Goal: Task Accomplishment & Management: Complete application form

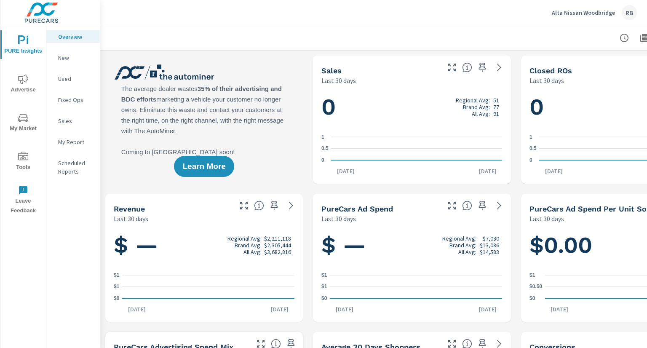
click at [29, 84] on span "Advertise" at bounding box center [23, 84] width 40 height 21
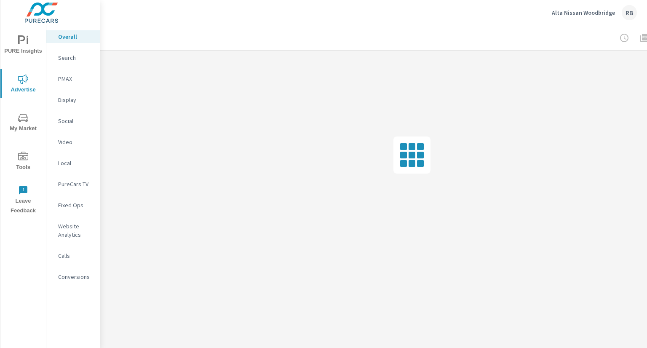
click at [13, 156] on span "Tools" at bounding box center [23, 162] width 40 height 21
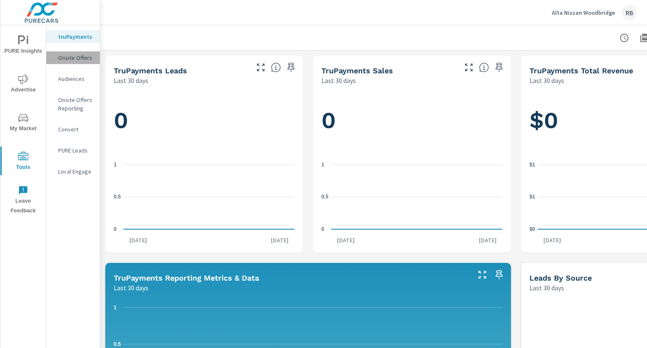
click at [83, 57] on p "Onsite Offers" at bounding box center [75, 58] width 35 height 8
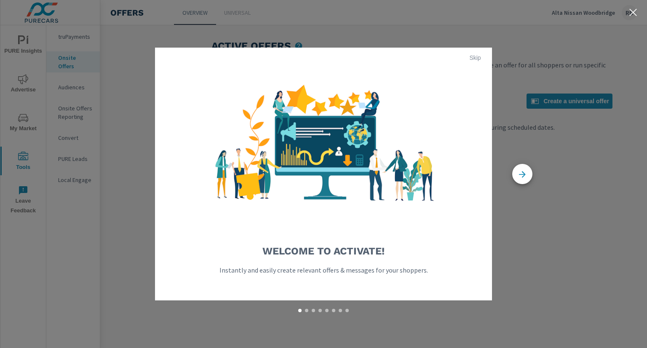
click at [470, 56] on span "Skip" at bounding box center [475, 58] width 20 height 8
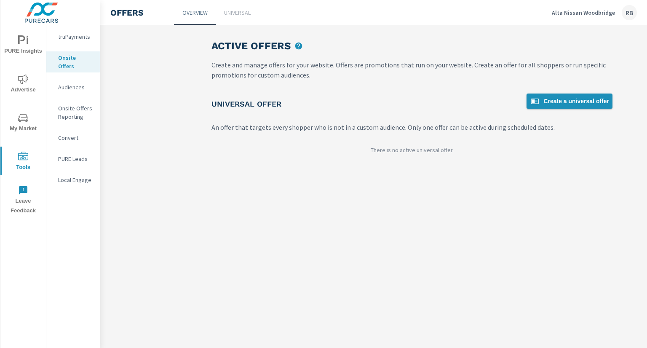
click at [569, 102] on span "Create a universal offer" at bounding box center [569, 101] width 79 height 10
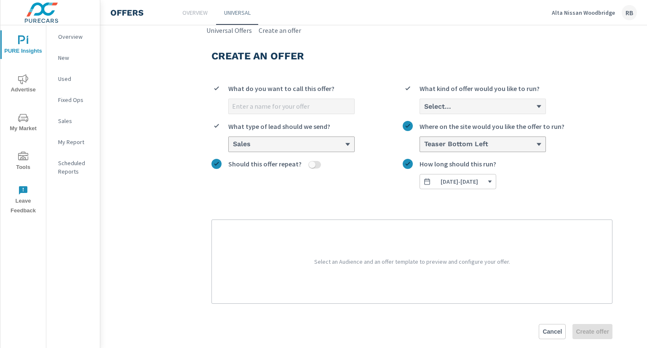
click at [317, 89] on span "What do you want to call this offer?" at bounding box center [281, 88] width 106 height 10
click at [317, 99] on input "What do you want to call this offer?" at bounding box center [292, 106] width 126 height 15
click at [314, 99] on input "What do you want to call this offer?" at bounding box center [292, 106] width 126 height 15
type input "October Generic"
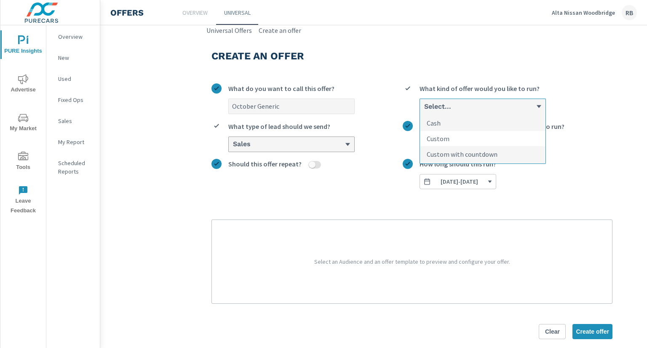
click at [462, 141] on li "Custom" at bounding box center [483, 139] width 126 height 16
click at [424, 110] on input "option Custom focused, 2 of 3. 3 results available. Use Up and Down to choose o…" at bounding box center [424, 107] width 1 height 8
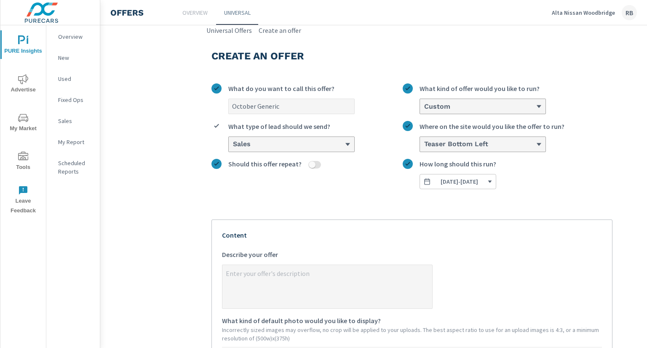
click at [467, 183] on span "[DATE] - [DATE]" at bounding box center [460, 182] width 38 height 8
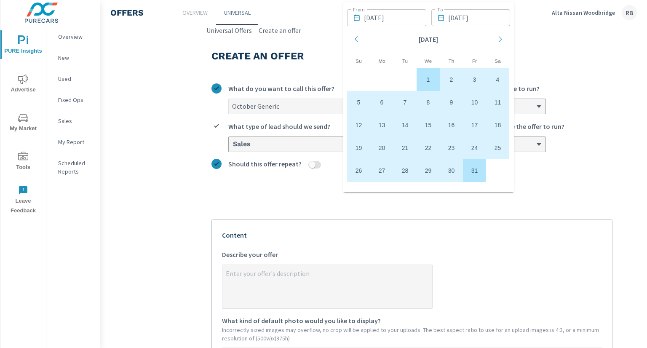
click at [580, 242] on div "Content x Describe your offer What kind of default photo would you like to disp…" at bounding box center [412, 349] width 380 height 239
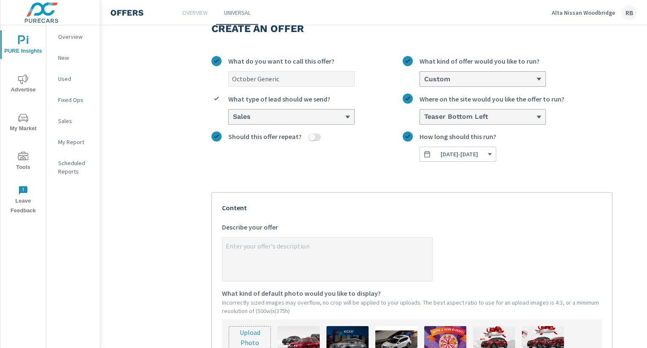
scroll to position [42, 0]
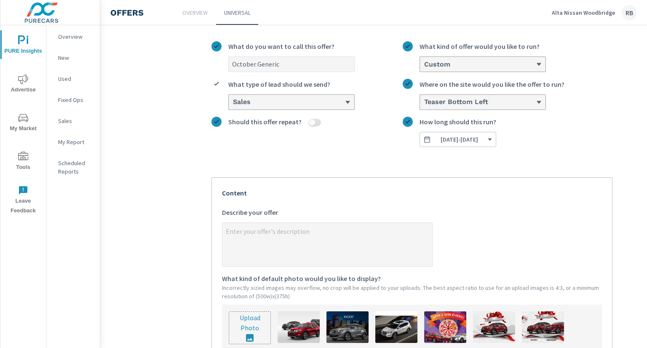
type textarea "x"
click at [265, 235] on textarea "x Describe your offer" at bounding box center [328, 245] width 210 height 42
paste textarea "🚘 New season, new Nissan—drive a 2025 Rogue, Kicks, or Sentra with 0% APR + $50…"
type textarea "🚘 New season, new Nissan—drive a 2025 Rogue, Kicks, or Sentra with 0% APR + $50…"
type textarea "x"
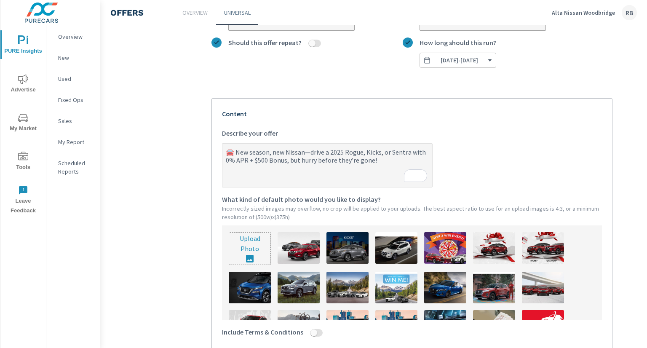
scroll to position [126, 0]
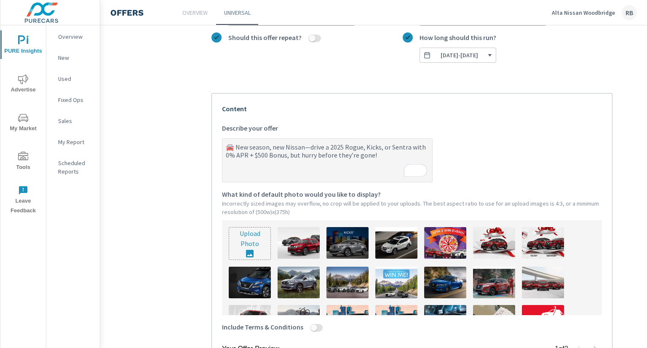
type textarea "🚘 New season, new Nissan—drive a 2025 Rogue, Kicks, or Sentra with 0% APR + $50…"
click at [255, 249] on input "file" at bounding box center [249, 244] width 41 height 32
type textarea "x"
type input "C:\fakepath\884A-25 Nissan OEM (Banners)5(Active Graphic).jpg"
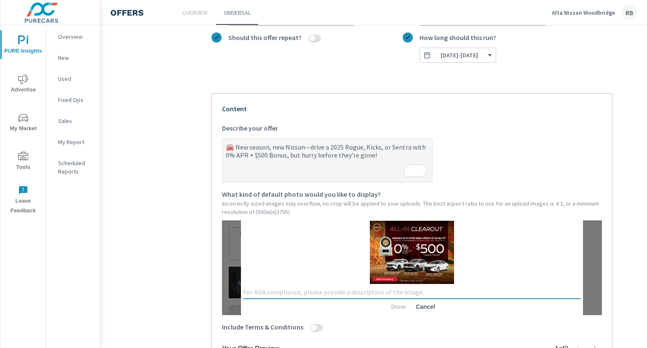
click at [357, 295] on textarea at bounding box center [412, 292] width 338 height 8
type textarea "October OEM Creative"
click at [397, 308] on span "Done" at bounding box center [399, 307] width 20 height 8
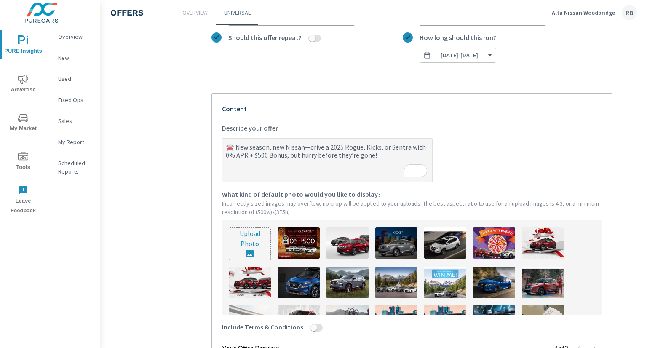
click at [297, 245] on img at bounding box center [299, 243] width 42 height 32
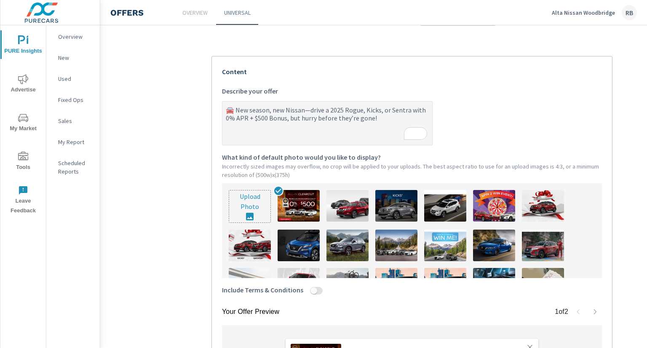
scroll to position [164, 0]
type textarea "x"
drag, startPoint x: 231, startPoint y: 112, endPoint x: 223, endPoint y: 112, distance: 8.4
click at [223, 112] on textarea "🚘 New season, new Nissan—drive a 2025 Rogue, Kicks, or Sentra with 0% APR + $50…" at bounding box center [328, 124] width 210 height 42
paste textarea "To enrich screen reader interactions, please activate Accessibility in Grammarl…"
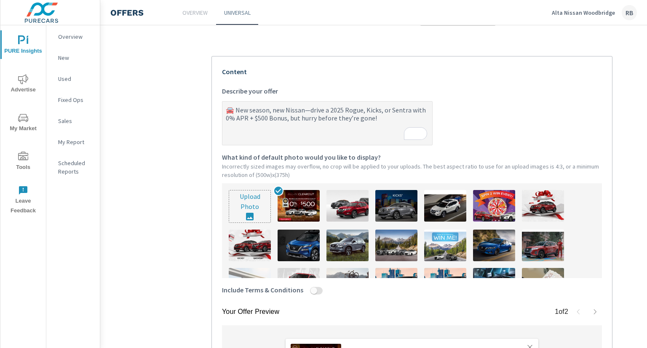
type textarea "🍂 New season, new Nissan—drive a 2025 Rogue, Kicks, or Sentra with 0% APR + $50…"
type textarea "x"
drag, startPoint x: 234, startPoint y: 113, endPoint x: 228, endPoint y: 109, distance: 7.5
click at [228, 109] on textarea "🍂 New season, new Nissan—drive a 2025 Rogue, Kicks, or Sentra with 0% APR + $50…" at bounding box center [328, 124] width 210 height 42
paste textarea "To enrich screen reader interactions, please activate Accessibility in Grammarl…"
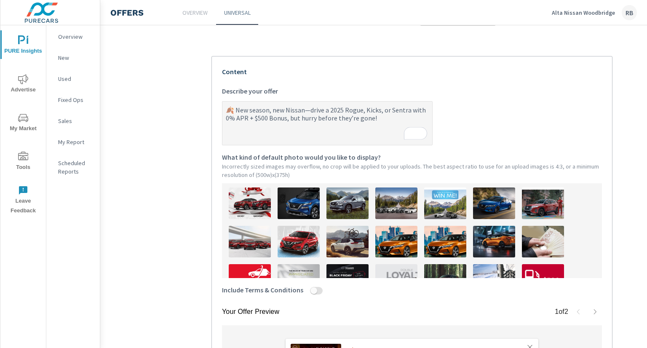
scroll to position [84, 0]
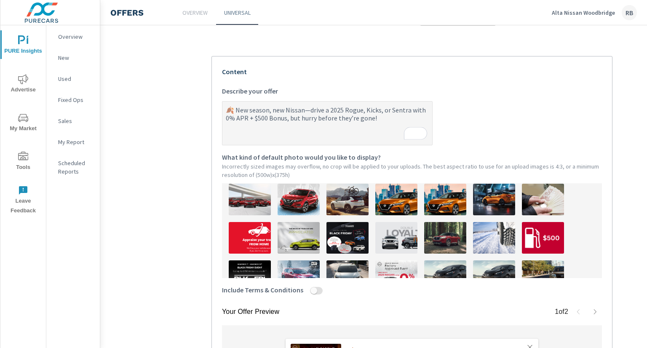
type textarea "🍂 New season, new Nissan—drive a 2025 Rogue, Kicks, or Sentra with 0% APR + $50…"
type textarea "x"
click at [314, 295] on input "Include Terms & Conditions" at bounding box center [314, 291] width 20 height 8
checkbox input "true"
type textarea "x"
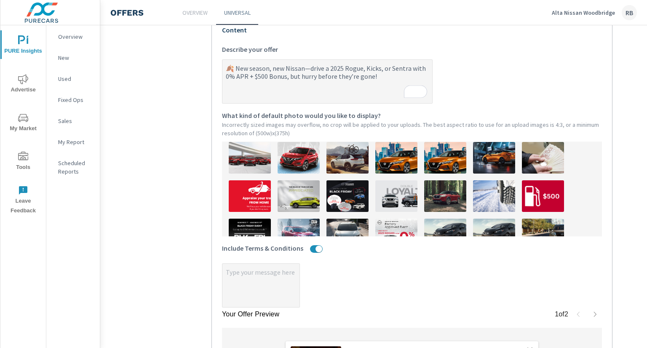
scroll to position [248, 0]
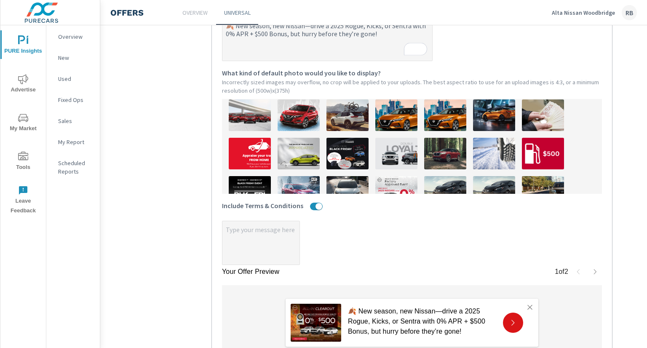
click at [248, 221] on div "Include Terms & Conditions" at bounding box center [412, 207] width 380 height 27
type textarea "x"
click at [251, 236] on textarea "x" at bounding box center [261, 244] width 77 height 42
type textarea "x"
type textarea "S"
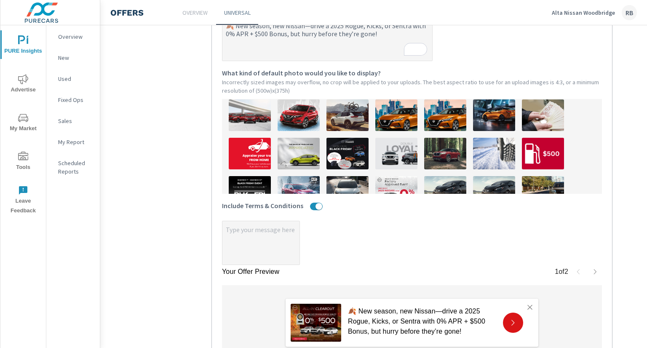
type textarea "x"
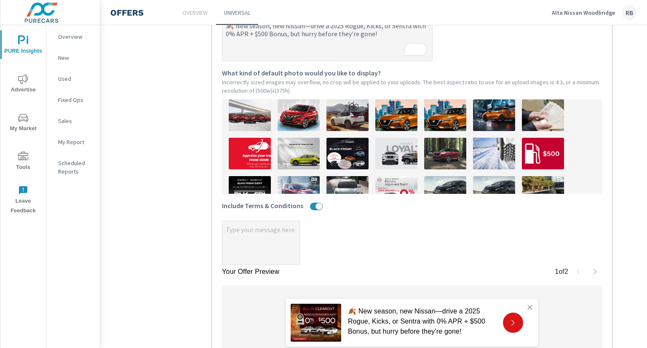
type textarea "x"
type textarea "S"
type textarea "x"
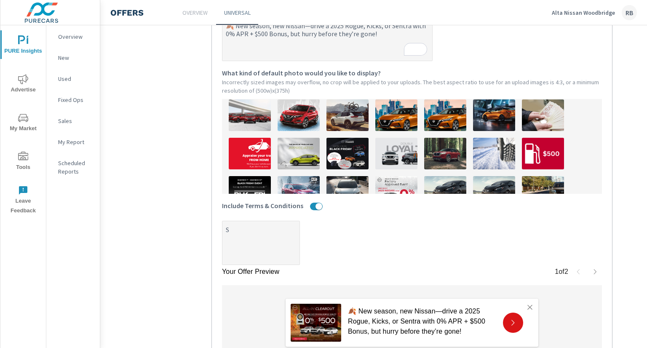
type textarea "x"
type textarea "So"
type textarea "x"
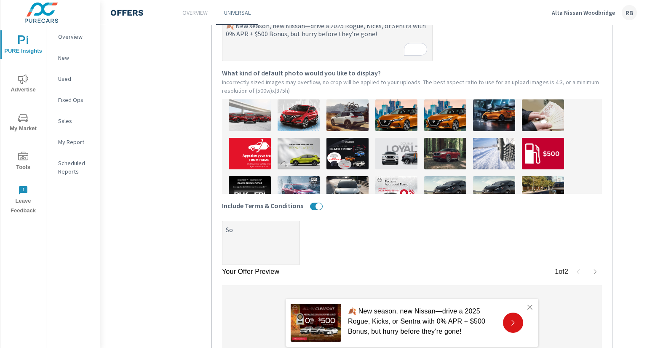
type textarea "x"
type textarea "Som"
type textarea "x"
type textarea "Some"
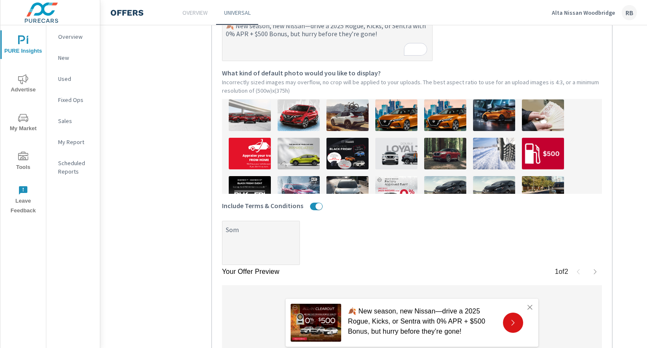
type textarea "x"
type textarea "Some"
type textarea "x"
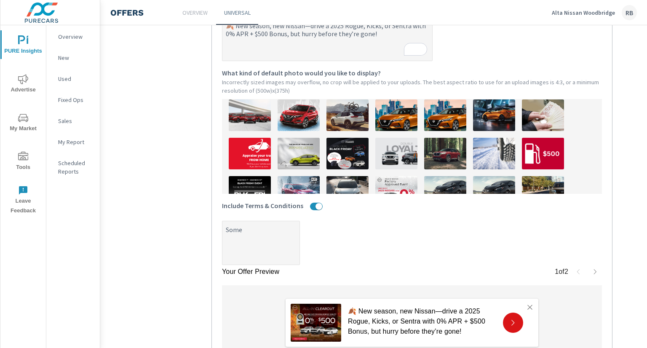
type textarea "Some c"
type textarea "x"
type textarea "Some co"
type textarea "x"
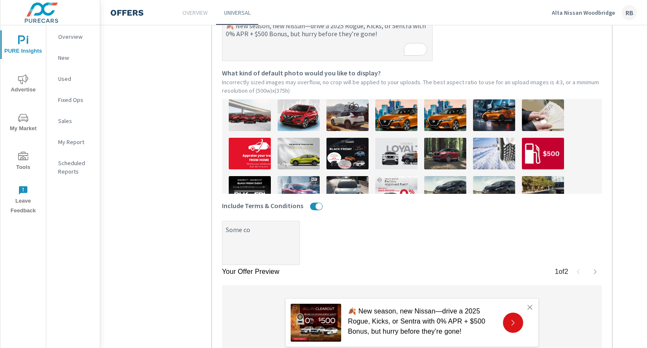
type textarea "x"
type textarea "Some con"
type textarea "x"
type textarea "Some cond"
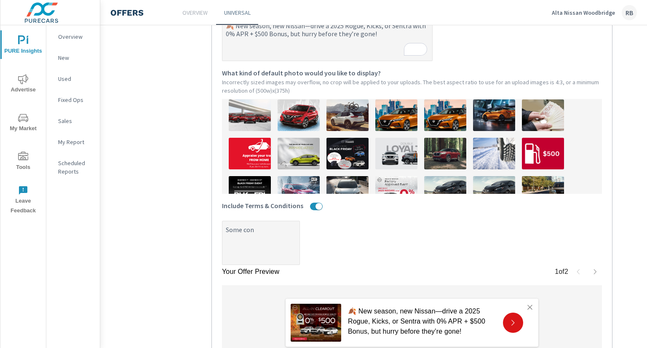
type textarea "x"
type textarea "Some condi"
type textarea "x"
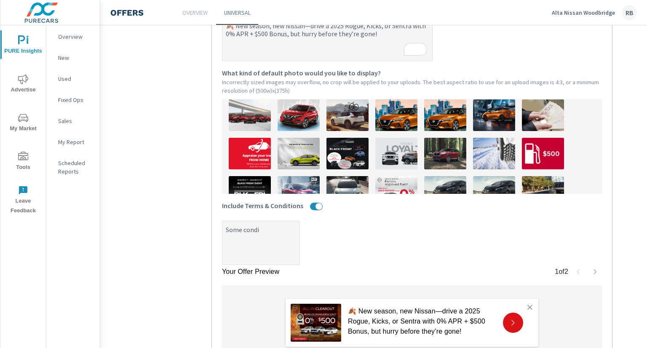
type textarea "Some [PERSON_NAME]"
type textarea "x"
type textarea "Some conditi"
type textarea "x"
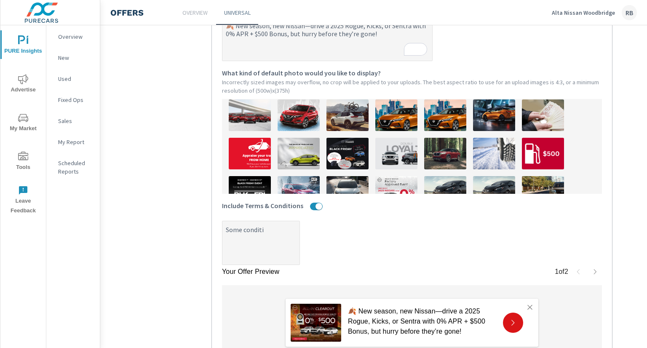
type textarea "Some conditio"
type textarea "x"
type textarea "Some condition"
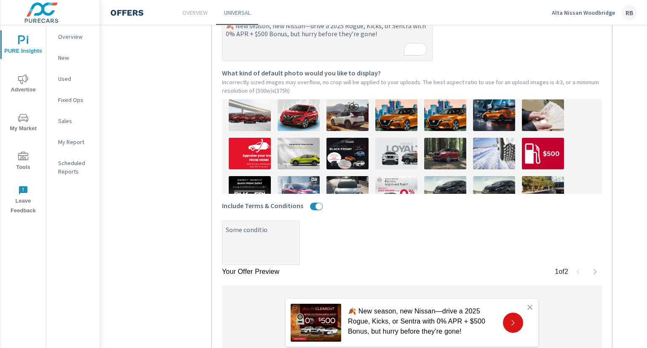
type textarea "x"
type textarea "Some conditions"
type textarea "x"
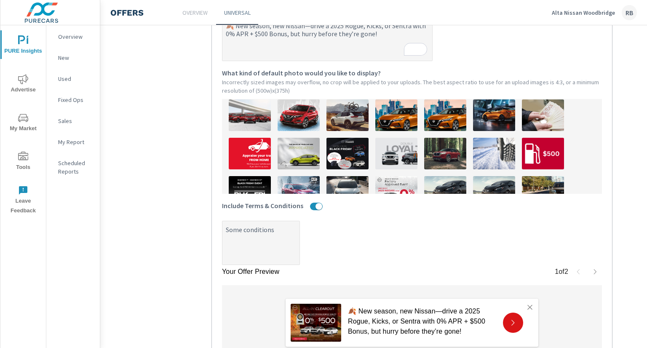
type textarea "Some conditions"
type textarea "x"
type textarea "Some conditions m"
type textarea "x"
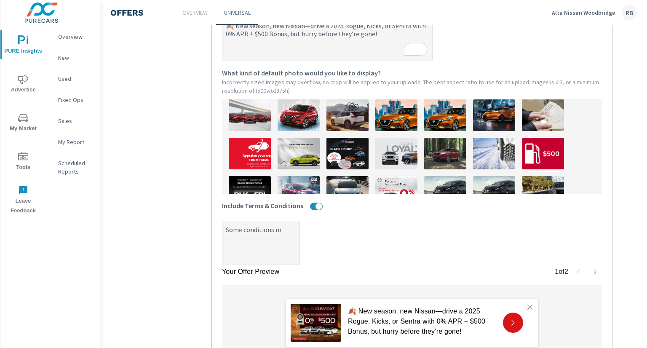
type textarea "x"
type textarea "Some conditions ma"
type textarea "x"
type textarea "Some conditions may"
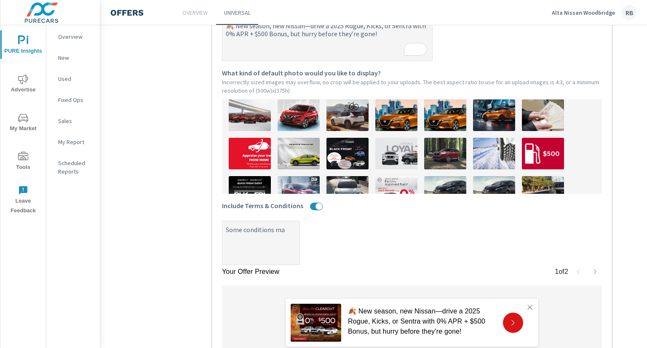
type textarea "x"
type textarea "Some conditions may"
type textarea "x"
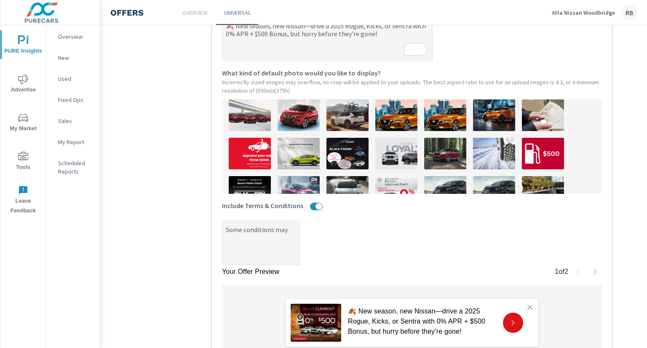
type textarea "Some conditions may a"
type textarea "x"
type textarea "Some conditions may ap"
type textarea "x"
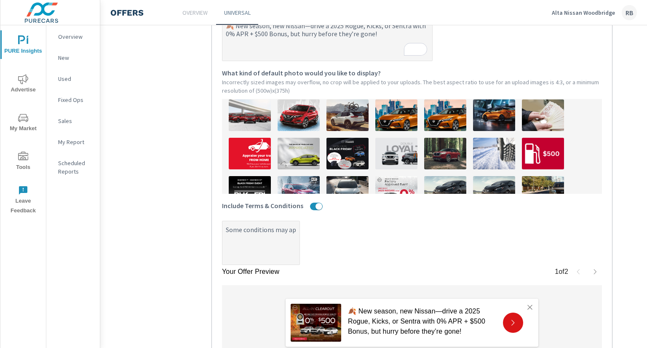
type textarea "x"
type textarea "Some conditions may app"
type textarea "x"
type textarea "Some conditions may appl"
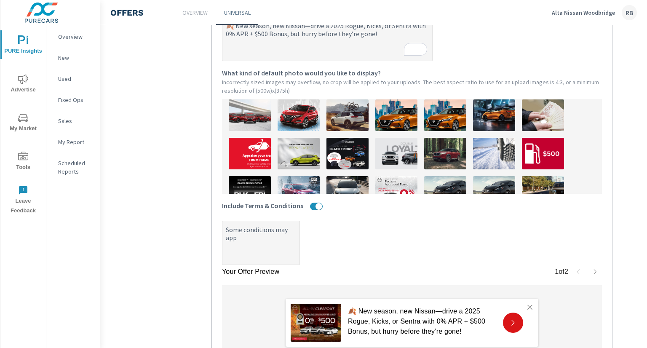
type textarea "x"
type textarea "Some conditions may apply"
type textarea "x"
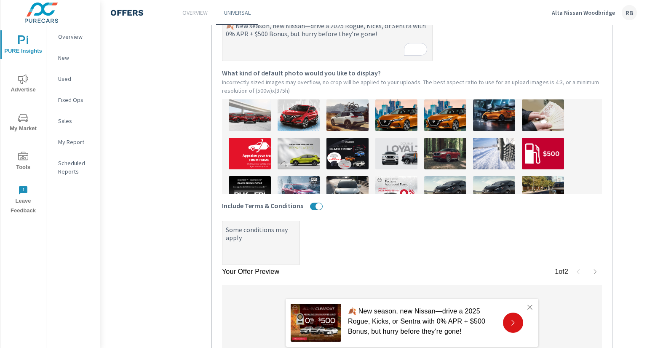
type textarea "Some conditions may apply."
type textarea "x"
type textarea "Some conditions may apply."
type textarea "x"
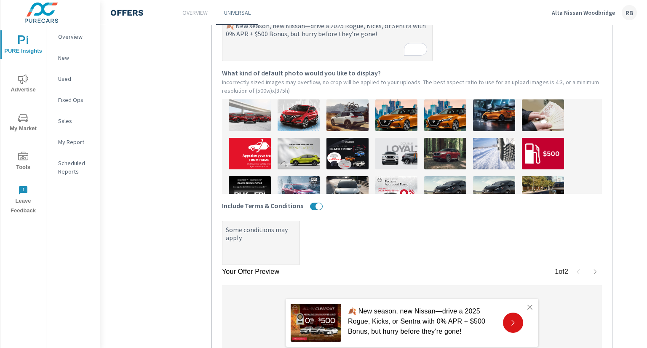
type textarea "x"
type textarea "Some conditions may apply. S"
type textarea "x"
type textarea "Some conditions may apply. Se"
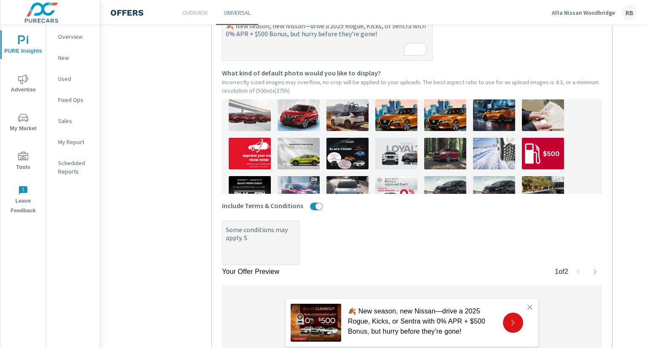
type textarea "x"
type textarea "Some conditions may apply. See"
type textarea "x"
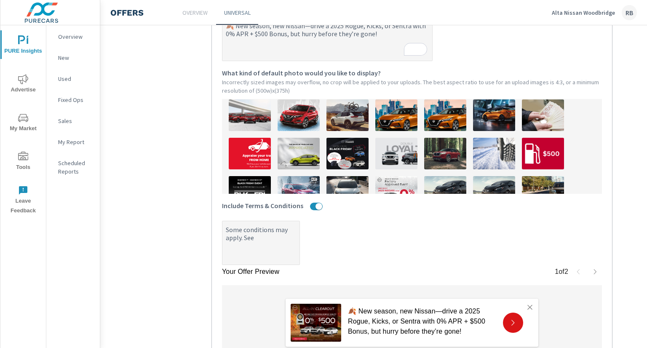
type textarea "Some conditions may apply. See"
type textarea "x"
type textarea "Some conditions may apply. See d"
type textarea "x"
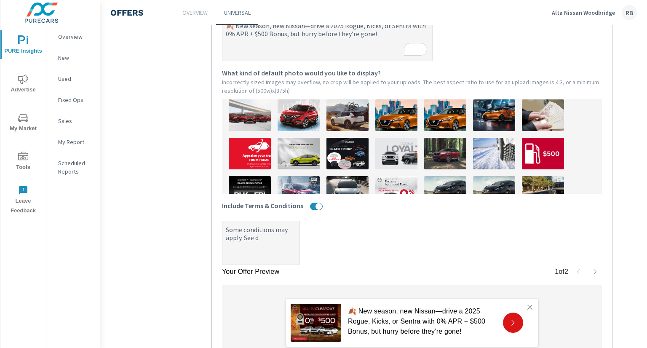
type textarea "x"
type textarea "Some conditions may apply. See de"
type textarea "x"
type textarea "Some conditions may apply. See dea"
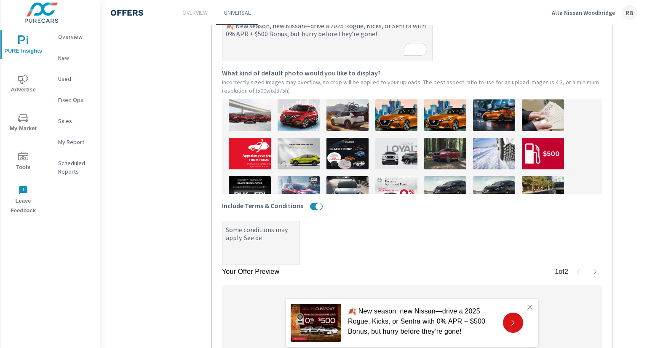
type textarea "x"
type textarea "Some conditions may apply. See deal"
type textarea "x"
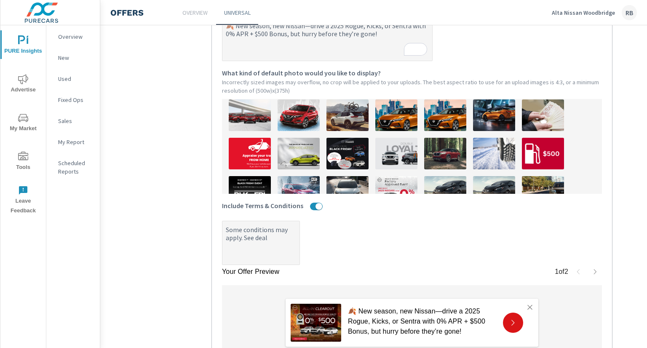
type textarea "Some conditions may apply. See deale"
type textarea "x"
type textarea "Some conditions may apply. See dealer"
type textarea "x"
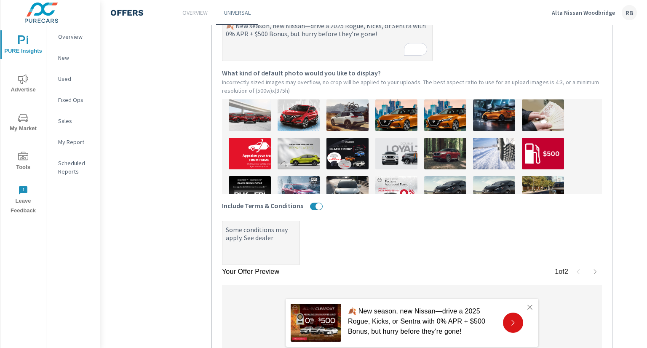
type textarea "x"
type textarea "Some conditions may apply. See dealer"
type textarea "x"
type textarea "Some conditions may apply. See dealer f"
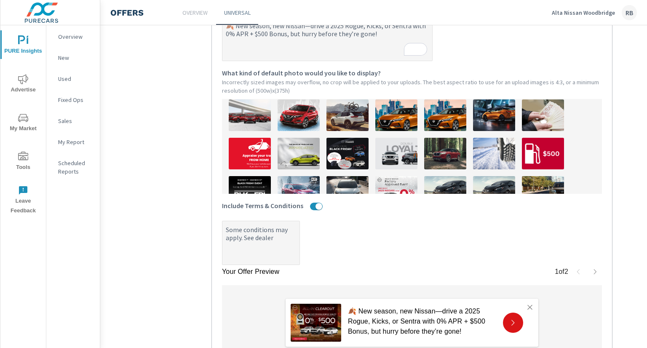
type textarea "x"
type textarea "Some conditions may apply. See dealer fo"
type textarea "x"
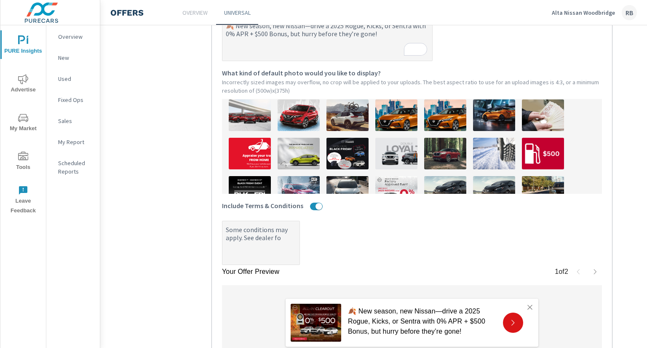
type textarea "Some conditions may apply. See dealer for"
type textarea "x"
type textarea "Some conditions may apply. See dealer for"
type textarea "x"
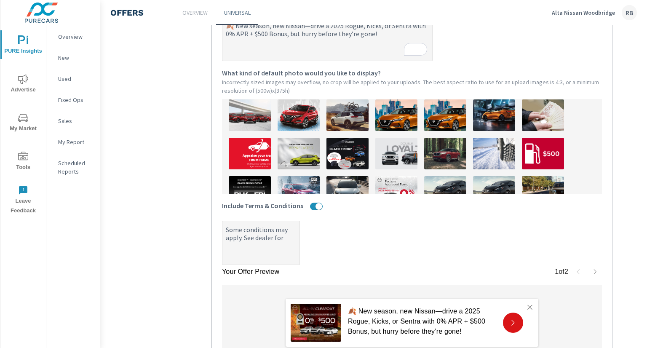
type textarea "x"
type textarea "Some conditions may apply. See dealer for d"
type textarea "x"
type textarea "Some conditions may apply. See dealer for de"
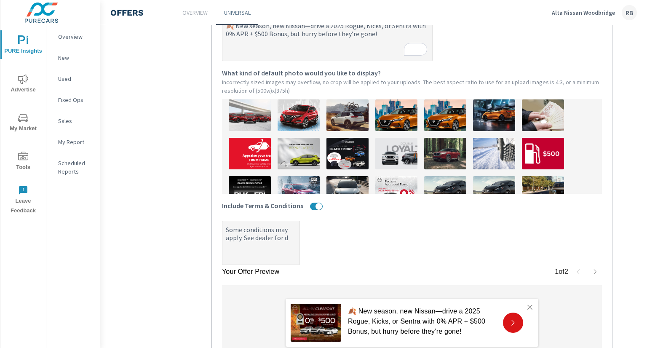
type textarea "x"
type textarea "Some conditions may apply. See dealer for det"
type textarea "x"
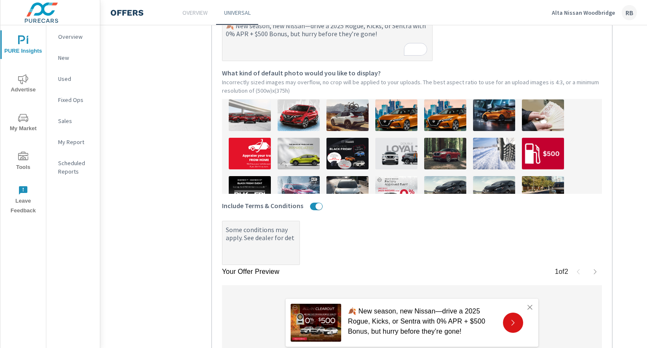
type textarea "Some conditions may apply. See dealer for deta"
type textarea "x"
type textarea "Some conditions may apply. See dealer for detai"
type textarea "x"
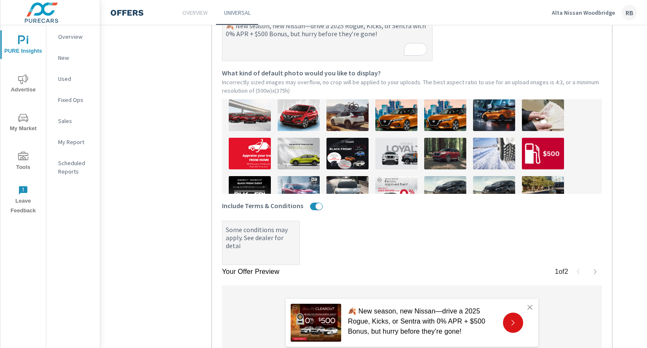
type textarea "x"
type textarea "Some conditions may apply. See dealer for detail"
type textarea "x"
type textarea "Some conditions may apply. See dealer for details"
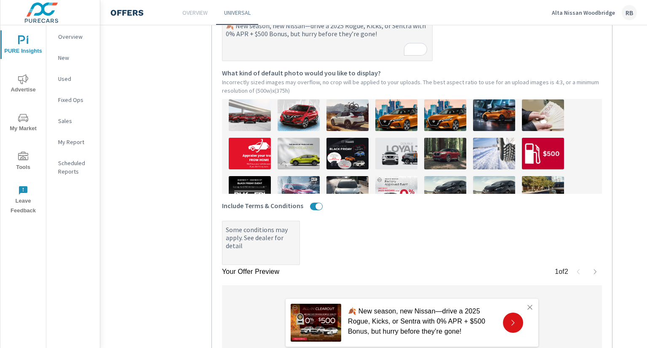
type textarea "x"
type textarea "Some conditions may apply. See dealer for details."
type textarea "x"
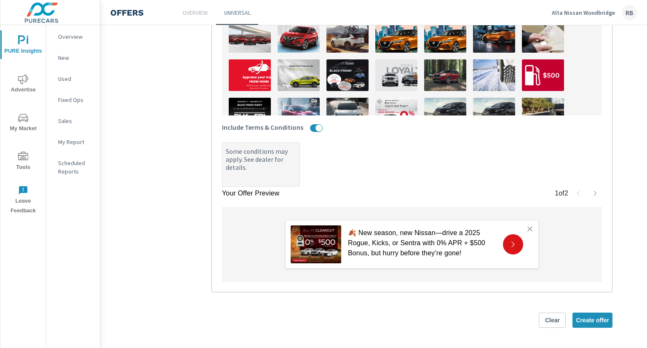
scroll to position [334, 0]
type textarea "Some conditions may apply. See dealer for details."
type textarea "x"
click at [599, 317] on span "Create offer" at bounding box center [592, 321] width 33 height 8
type textarea "x"
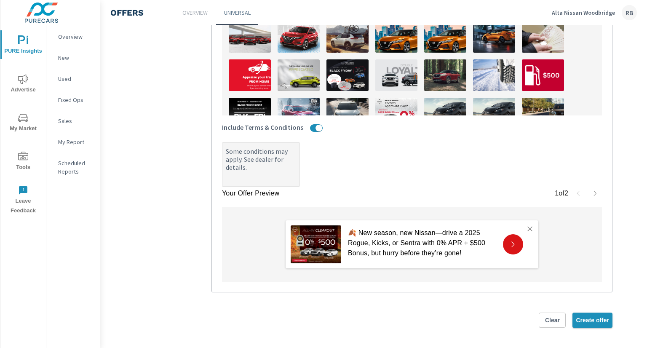
type textarea "x"
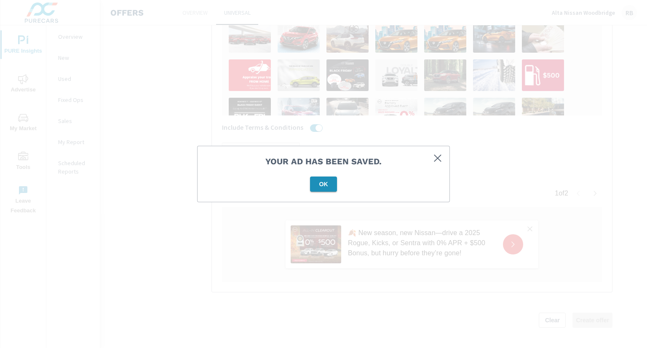
click at [328, 185] on span "OK" at bounding box center [324, 184] width 20 height 8
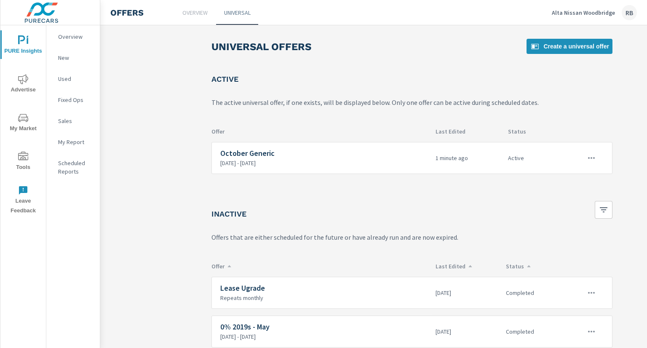
click at [590, 12] on p "Alta Nissan Woodbridge" at bounding box center [583, 13] width 63 height 8
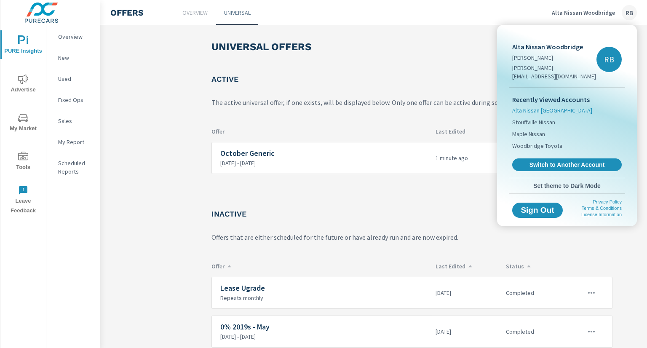
click at [556, 106] on span "Alta Nissan [GEOGRAPHIC_DATA]" at bounding box center [553, 110] width 80 height 8
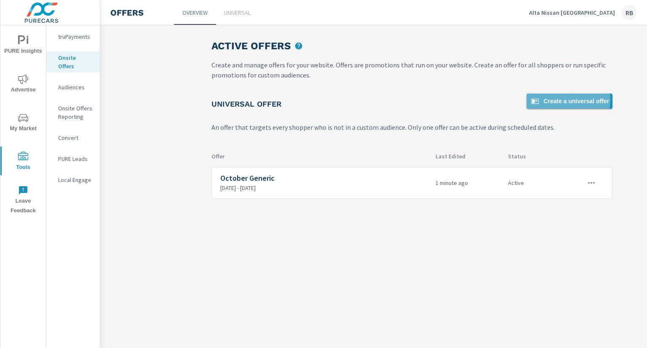
click at [565, 99] on span "Create a universal offer" at bounding box center [569, 101] width 79 height 10
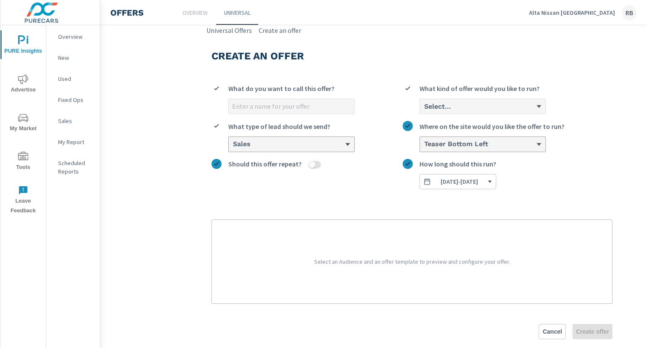
click at [290, 107] on input "What do you want to call this offer?" at bounding box center [292, 106] width 126 height 15
type input "October Generic"
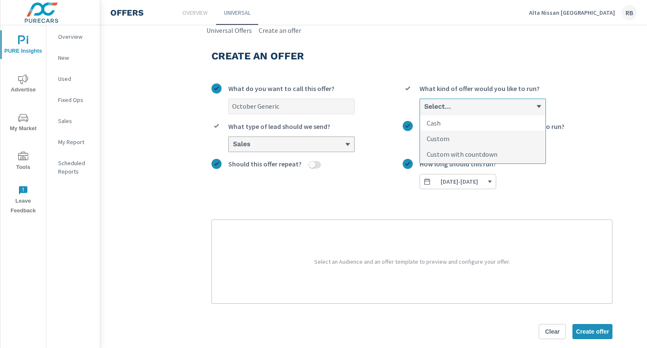
click at [457, 124] on li "Cash" at bounding box center [483, 123] width 126 height 16
click at [424, 110] on input "option Cash focused, 1 of 3. 3 results available. Use Up and Down to choose opt…" at bounding box center [424, 107] width 1 height 8
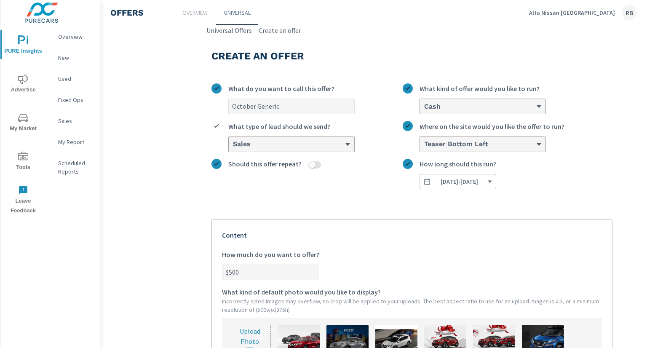
click at [456, 105] on div "Cash" at bounding box center [480, 106] width 113 height 8
click at [424, 105] on input "option Cash, selected. 0 results available. Select is focused ,type to refine l…" at bounding box center [424, 107] width 1 height 8
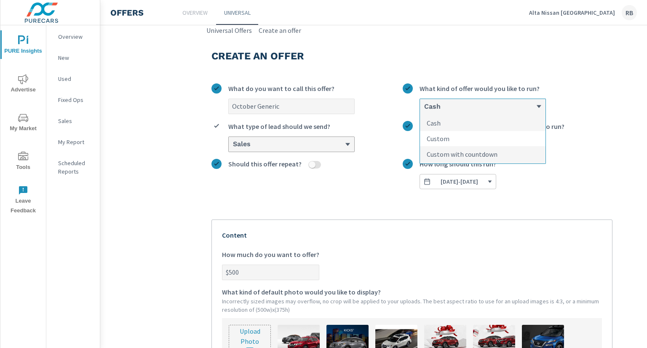
click at [452, 137] on li "Custom" at bounding box center [483, 139] width 126 height 16
click at [424, 110] on input "option Cash, selected. option Custom focused, 2 of 3. 3 results available. Use …" at bounding box center [424, 107] width 1 height 8
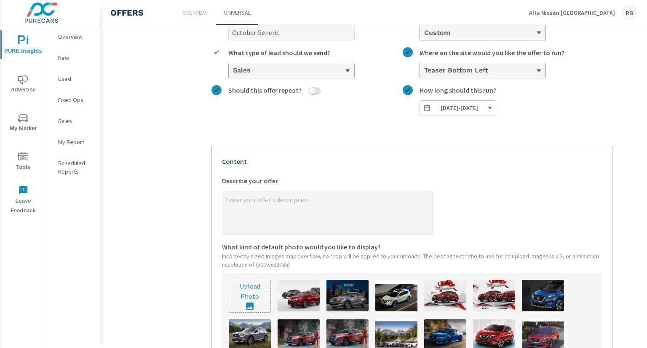
scroll to position [84, 0]
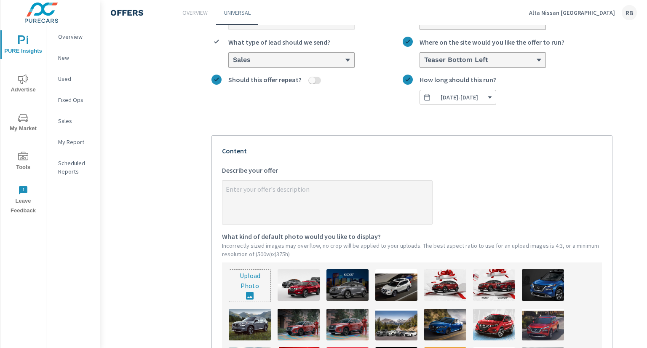
click at [293, 201] on textarea "x Describe your offer" at bounding box center [328, 203] width 210 height 42
type textarea "x"
paste textarea "🍂"
type textarea "🍂"
type textarea "x"
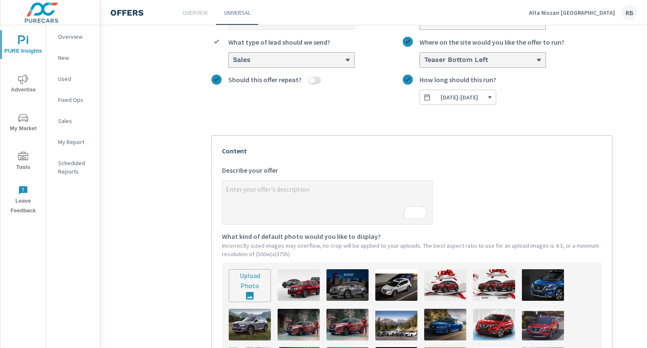
type textarea "x"
paste textarea "🍂"
type textarea "🍂"
type textarea "x"
type textarea "🍂"
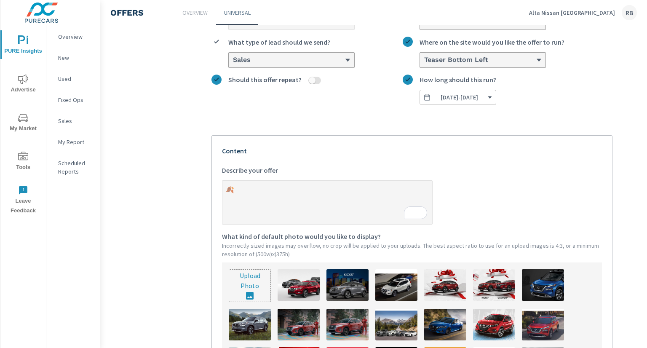
type textarea "x"
click at [264, 189] on textarea "🍂" at bounding box center [328, 203] width 210 height 42
paste textarea "New season, new Nissan—drive a 2025 Rogue, Kicks, or Sentra with 0% APR + $500 …"
type textarea "🍂New season, new Nissan—drive a 2025 Rogue, Kicks, or Sentra with 0% APR + $500…"
type textarea "x"
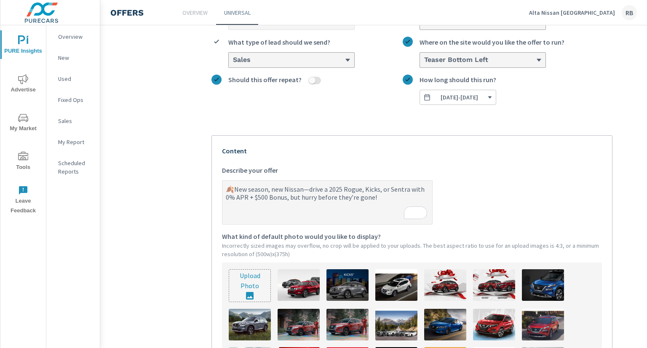
click at [236, 191] on textarea "🍂New season, new Nissan—drive a 2025 Rogue, Kicks, or Sentra with 0% APR + $500…" at bounding box center [328, 203] width 210 height 42
type textarea "🍂 New season, new Nissan—drive a 2025 Rogue, Kicks, or Sentra with 0% APR + $50…"
type textarea "x"
drag, startPoint x: 373, startPoint y: 203, endPoint x: 218, endPoint y: 192, distance: 155.5
click at [218, 192] on div "PURE Insights Advertise My Market Tools Leave Feedback Overview New Used Fixed …" at bounding box center [323, 174] width 647 height 348
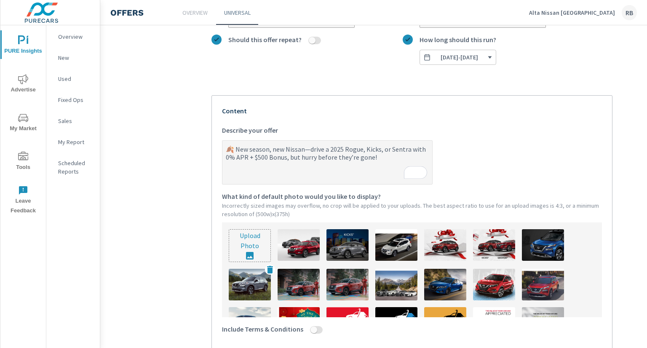
scroll to position [169, 0]
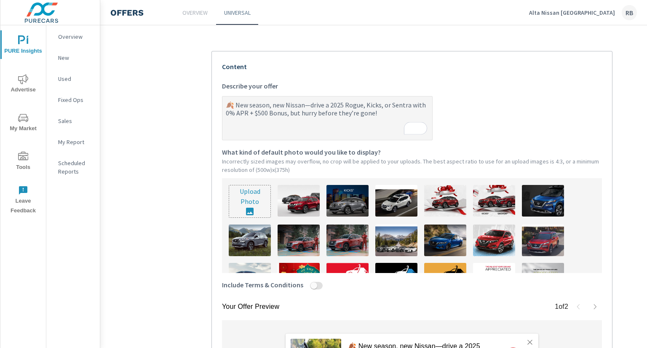
type textarea "🍂 New season, new Nissan—drive a 2025 Rogue, Kicks, or Sentra with 0% APR + $50…"
type textarea "x"
click at [260, 196] on input "file" at bounding box center [249, 201] width 41 height 32
type input "C:\fakepath\884A-25 Nissan OEM (Banners)5(Active Graphic).jpg"
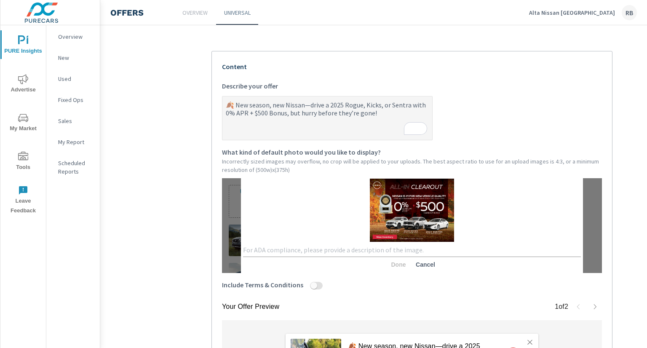
click at [318, 247] on div "x" at bounding box center [412, 250] width 338 height 13
click at [393, 270] on button "Done" at bounding box center [398, 264] width 27 height 15
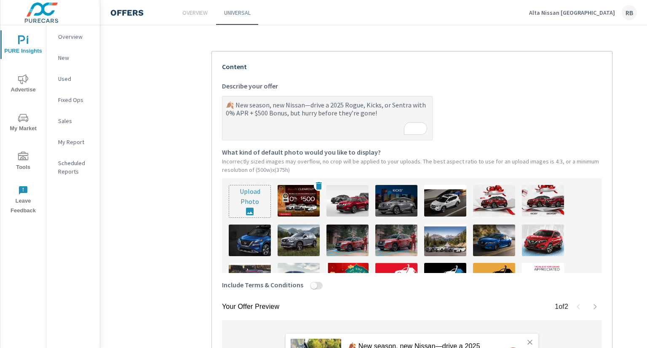
click at [301, 204] on img at bounding box center [299, 201] width 42 height 32
click at [312, 284] on input "Include Terms & Conditions" at bounding box center [314, 286] width 20 height 8
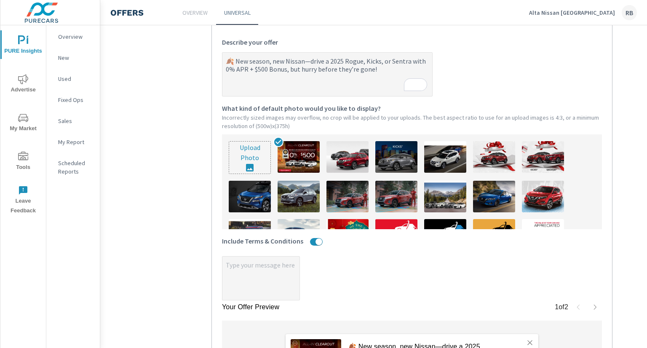
scroll to position [212, 0]
click at [267, 280] on textarea "x" at bounding box center [261, 279] width 77 height 42
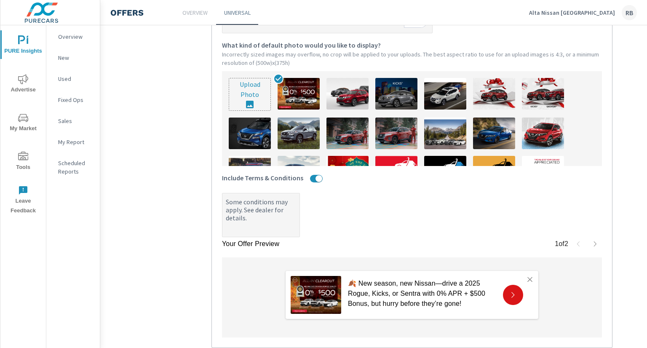
scroll to position [170, 0]
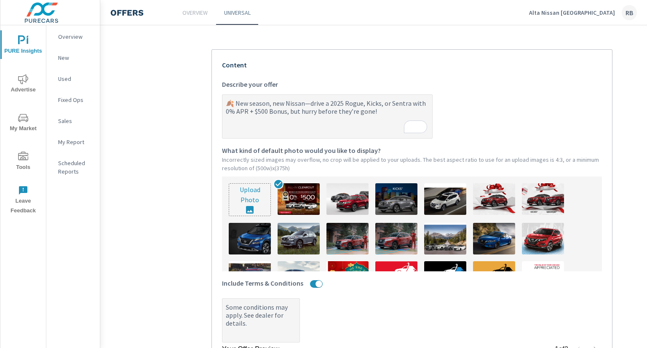
click at [311, 106] on textarea "🍂 New season, new Nissan—drive a 2025 Rogue, Kicks, or Sentra with 0% APR + $50…" at bounding box center [328, 117] width 210 height 42
drag, startPoint x: 394, startPoint y: 118, endPoint x: 182, endPoint y: 73, distance: 216.8
click at [182, 73] on section "Create an offer October Generic What do you want to call this offer? Custom Wha…" at bounding box center [412, 187] width 624 height 644
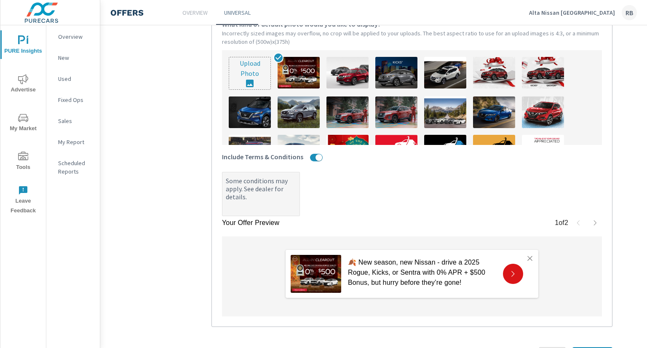
scroll to position [339, 0]
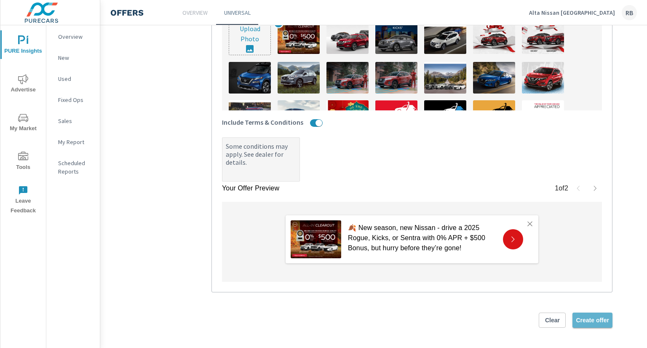
click at [599, 317] on span "Create offer" at bounding box center [592, 321] width 33 height 8
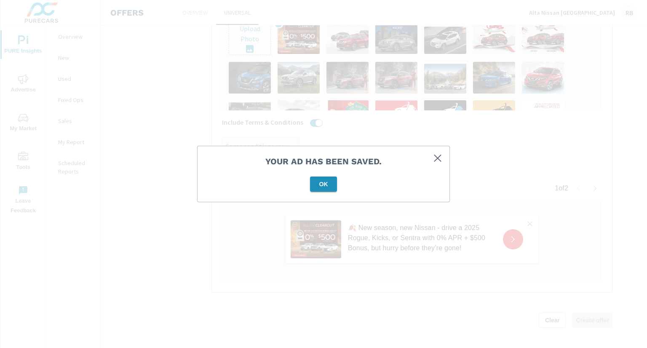
click at [329, 186] on span "OK" at bounding box center [324, 184] width 20 height 8
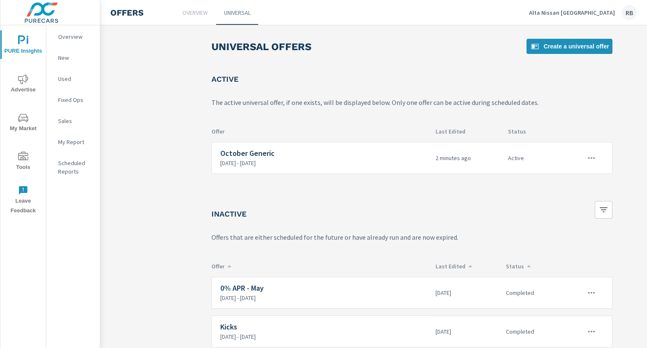
click at [578, 20] on div "Alta Nissan Richmond [PERSON_NAME]" at bounding box center [583, 12] width 108 height 15
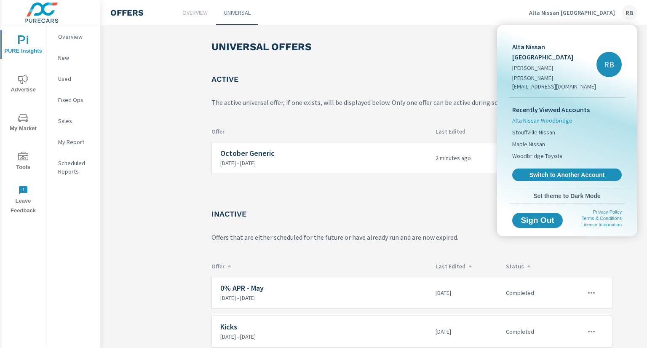
click at [564, 116] on span "Alta Nissan Woodbridge" at bounding box center [543, 120] width 60 height 8
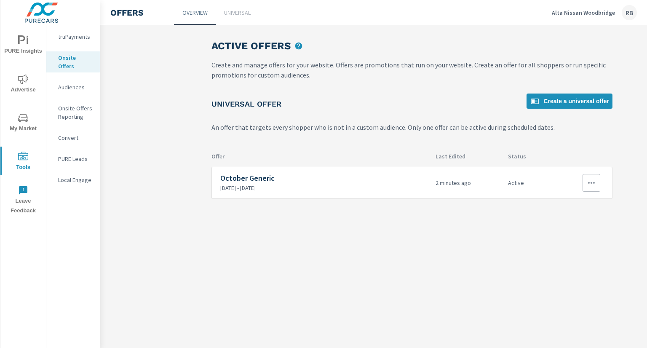
click at [597, 181] on button "button" at bounding box center [592, 183] width 18 height 18
click at [575, 203] on link "Edit" at bounding box center [577, 202] width 47 height 20
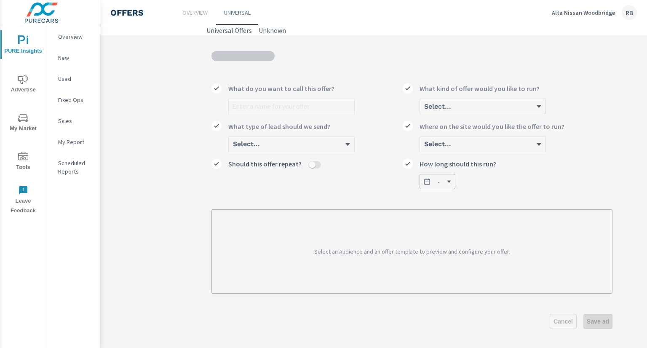
click at [236, 35] on div "What do you want to call this offer? Select... What kind of offer would you lik…" at bounding box center [412, 192] width 422 height 314
click at [239, 30] on link "Universal Offers" at bounding box center [230, 30] width 46 height 10
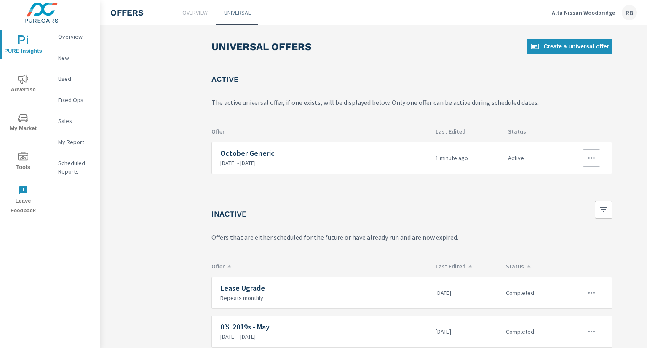
click at [592, 159] on icon "button" at bounding box center [592, 158] width 10 height 10
click at [572, 184] on link "Edit" at bounding box center [577, 177] width 47 height 20
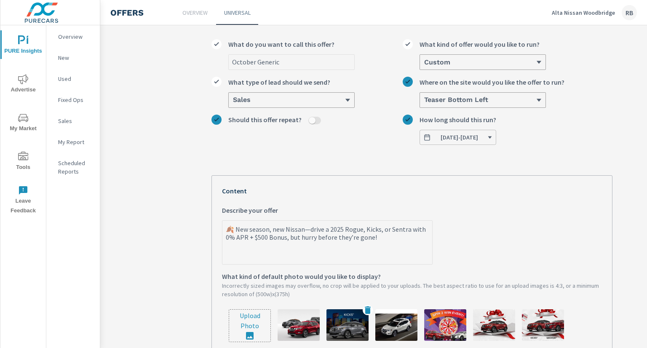
scroll to position [126, 0]
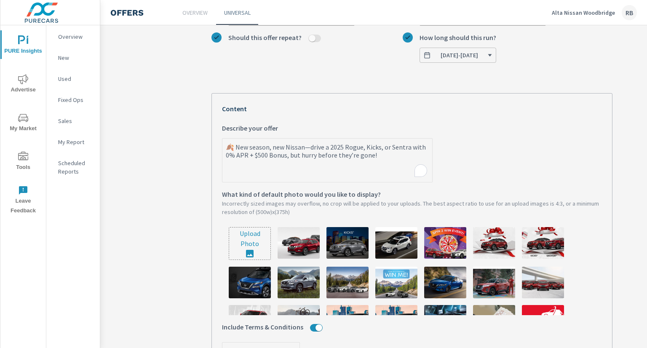
click at [311, 150] on textarea "🍂 New season, new Nissan—drive a 2025 Rogue, Kicks, or Sentra with 0% APR + $50…" at bounding box center [328, 161] width 210 height 42
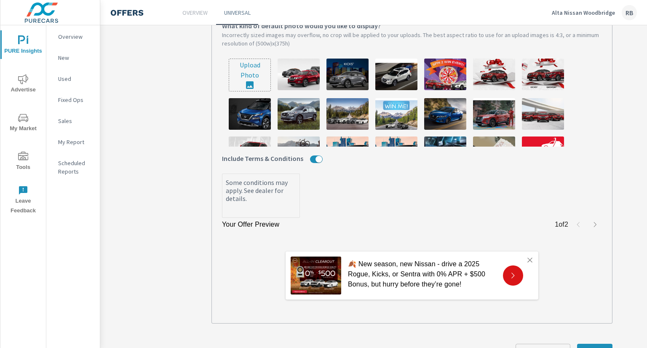
scroll to position [0, 0]
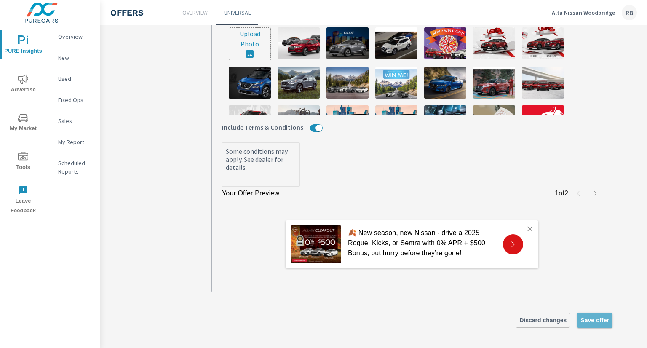
click at [599, 317] on span "Save offer" at bounding box center [595, 321] width 29 height 8
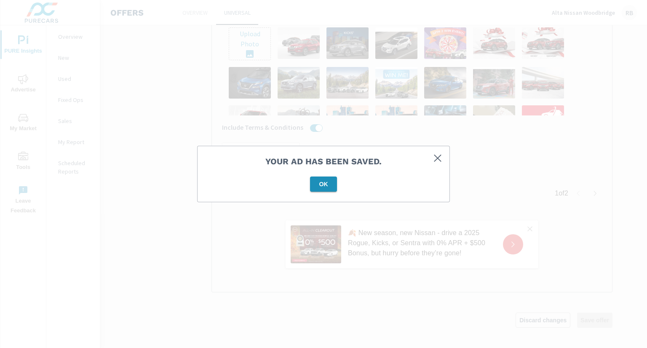
click at [327, 184] on span "OK" at bounding box center [324, 184] width 20 height 8
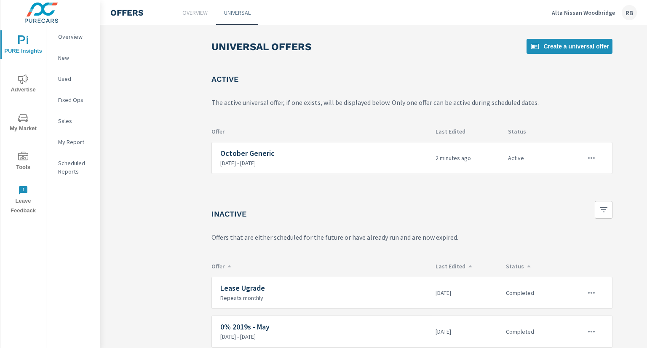
click at [594, 11] on p "Alta Nissan Woodbridge" at bounding box center [583, 13] width 63 height 8
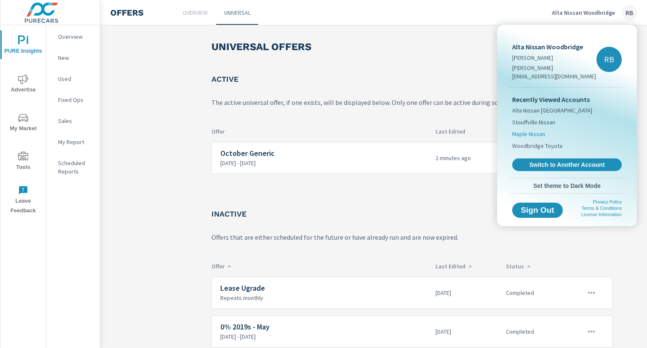
click at [533, 130] on span "Maple Nissan" at bounding box center [529, 134] width 33 height 8
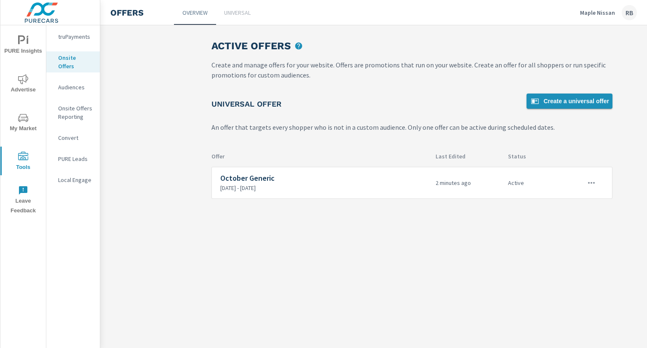
click at [564, 105] on span "Create a universal offer" at bounding box center [569, 101] width 79 height 10
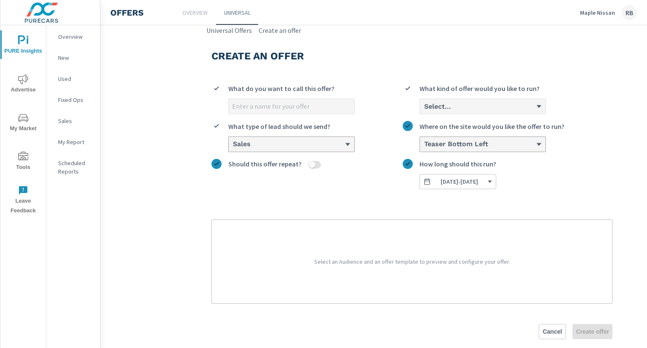
click at [293, 109] on input "What do you want to call this offer?" at bounding box center [292, 106] width 126 height 15
click at [438, 110] on div "Select..." at bounding box center [480, 106] width 113 height 8
click at [424, 110] on input "Select... What kind of offer would you like to run?" at bounding box center [424, 107] width 1 height 8
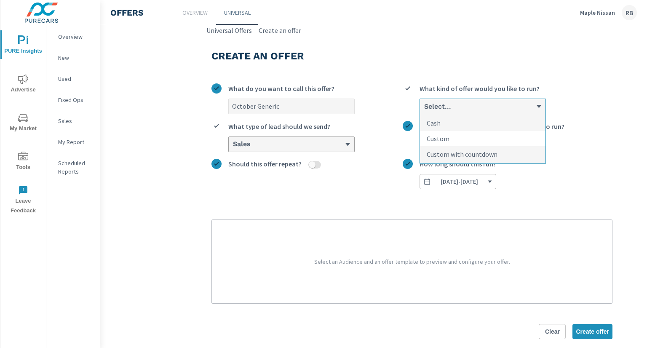
click at [443, 136] on p "Custom" at bounding box center [438, 139] width 23 height 10
click at [424, 110] on input "option Custom focused, 2 of 3. 3 results available. Use Up and Down to choose o…" at bounding box center [424, 107] width 1 height 8
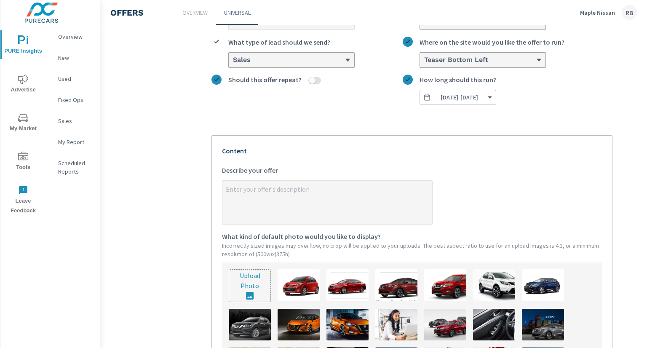
click at [278, 193] on textarea "x Describe your offer" at bounding box center [328, 203] width 210 height 42
paste textarea "🍂 New season, new Nissan - drive a 2025 Rogue, Kicks, or Sentra with 0% APR + $…"
click at [255, 292] on input "file" at bounding box center [249, 286] width 41 height 32
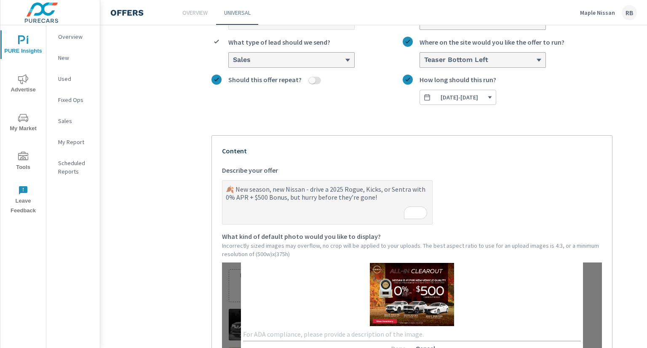
click at [282, 324] on div "x Done Cancel" at bounding box center [412, 310] width 342 height 98
click at [280, 330] on div "x" at bounding box center [412, 334] width 338 height 13
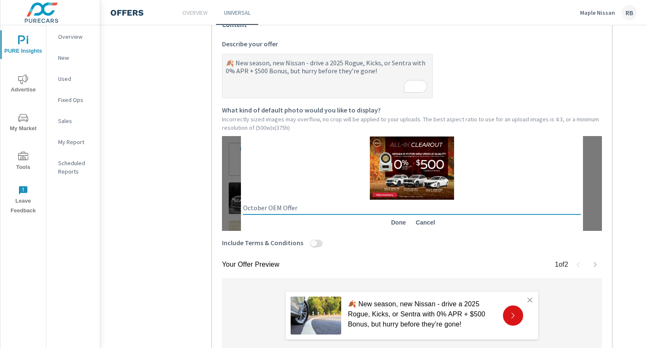
click at [389, 220] on span "Done" at bounding box center [399, 223] width 20 height 8
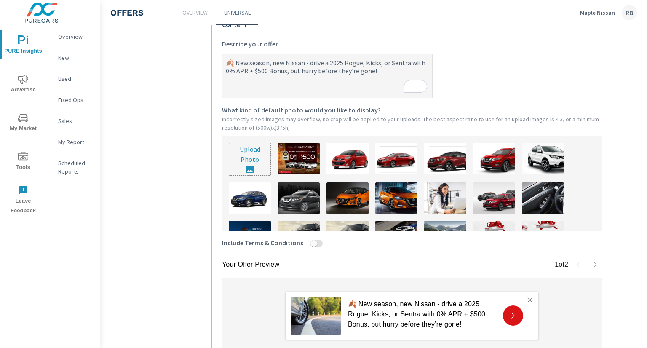
click at [314, 247] on input "Include Terms & Conditions" at bounding box center [314, 244] width 20 height 8
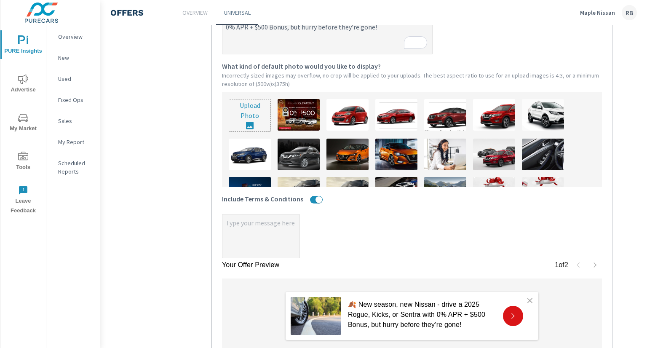
click at [253, 231] on textarea "x" at bounding box center [261, 237] width 77 height 42
click at [299, 124] on img at bounding box center [299, 115] width 42 height 32
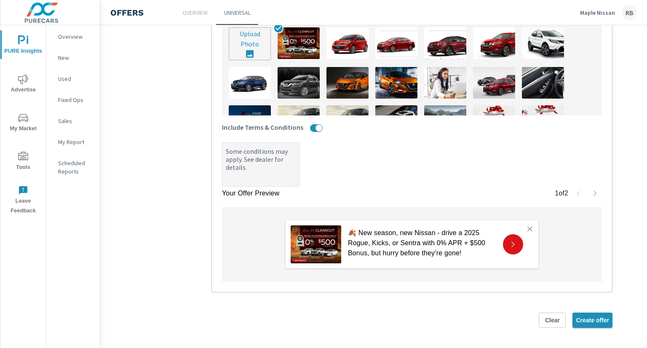
click at [597, 317] on span "Create offer" at bounding box center [592, 321] width 33 height 8
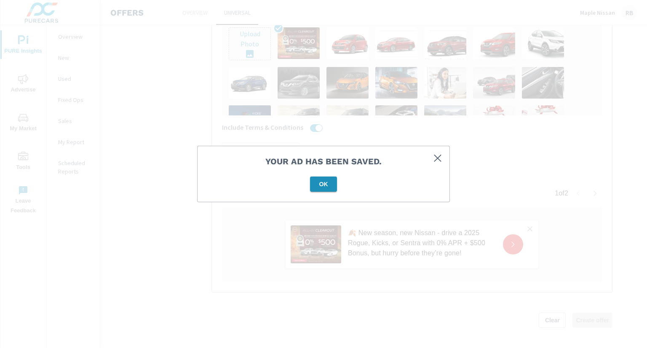
click at [323, 184] on span "OK" at bounding box center [324, 184] width 20 height 8
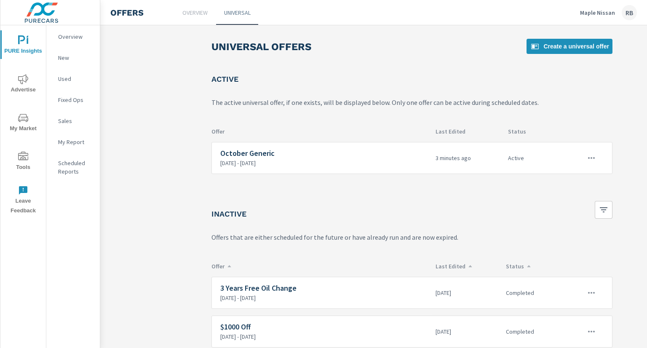
click at [588, 9] on p "Maple Nissan" at bounding box center [597, 13] width 35 height 8
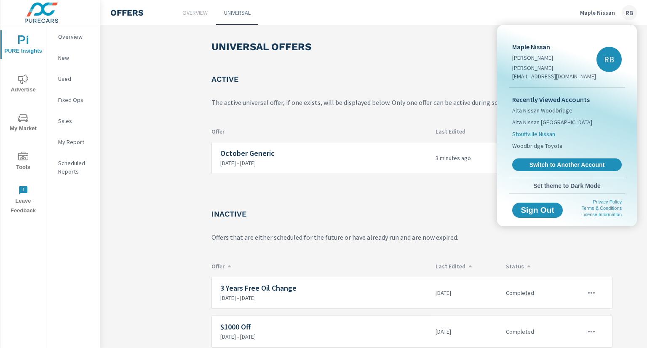
click at [541, 130] on span "Stouffville Nissan" at bounding box center [534, 134] width 43 height 8
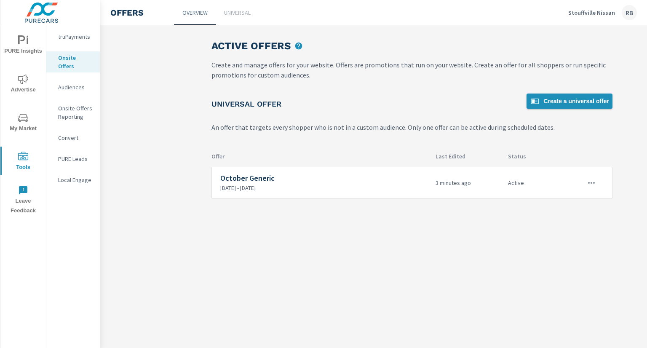
click at [556, 98] on span "Create a universal offer" at bounding box center [569, 101] width 79 height 10
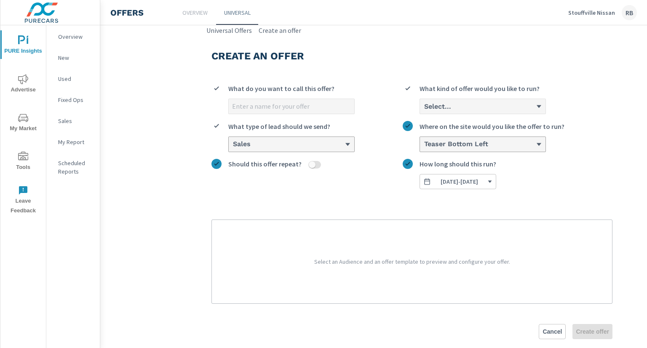
click at [273, 97] on div "What do you want to call this offer?" at bounding box center [291, 90] width 126 height 15
click at [273, 99] on input "What do you want to call this offer?" at bounding box center [292, 106] width 126 height 15
drag, startPoint x: 277, startPoint y: 106, endPoint x: 273, endPoint y: 113, distance: 8.5
click at [277, 106] on input "What do you want to call this offer?" at bounding box center [292, 106] width 126 height 15
click at [445, 101] on div "Select..." at bounding box center [483, 106] width 126 height 15
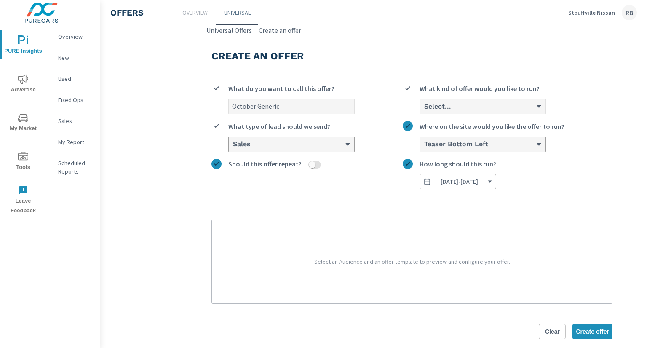
click at [424, 103] on input "Select... What kind of offer would you like to run?" at bounding box center [424, 107] width 1 height 8
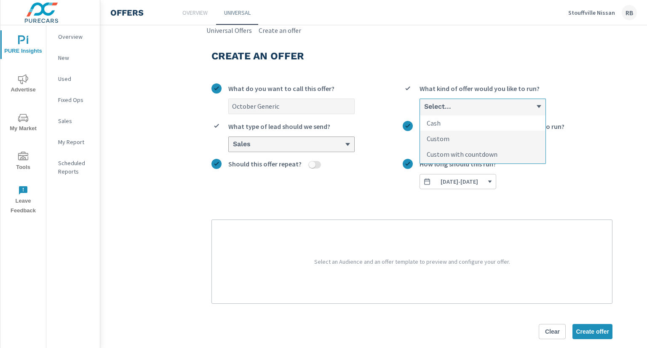
click at [443, 125] on li "Cash" at bounding box center [483, 123] width 126 height 16
click at [424, 110] on input "option Cash focused, 1 of 3. 3 results available. Use Up and Down to choose opt…" at bounding box center [424, 107] width 1 height 8
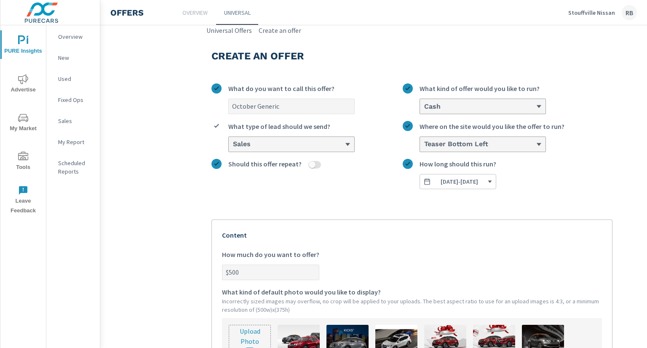
click at [448, 108] on div "Cash" at bounding box center [480, 106] width 113 height 8
click at [424, 108] on input "option Cash, selected. 0 results available. Select is focused ,type to refine l…" at bounding box center [424, 107] width 1 height 8
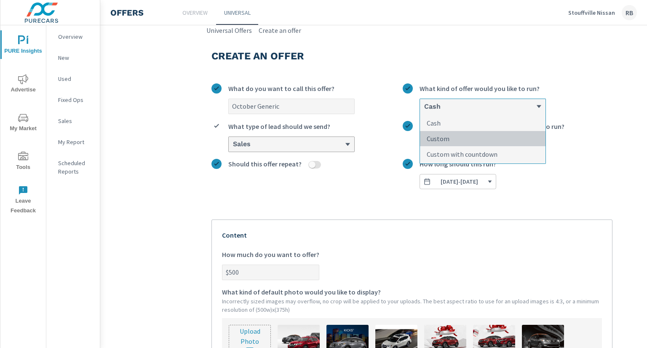
click at [452, 136] on li "Custom" at bounding box center [483, 139] width 126 height 16
click at [424, 110] on input "option Cash, selected. option Custom focused, 2 of 3. 3 results available. Use …" at bounding box center [424, 107] width 1 height 8
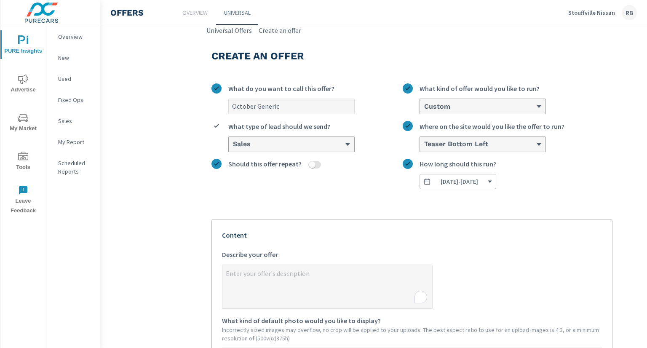
drag, startPoint x: 274, startPoint y: 287, endPoint x: 278, endPoint y: 288, distance: 4.3
click at [277, 288] on textarea "x Describe your offer" at bounding box center [328, 287] width 210 height 42
paste textarea "🍂 New season, new Nissan - drive a 2025 Rogue, Kicks, or Sentra with 0% APR + $…"
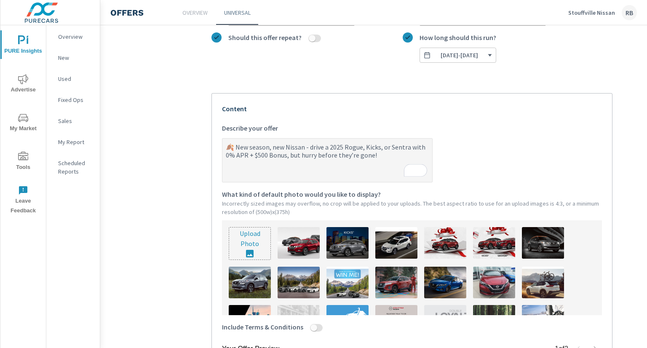
click at [252, 246] on input "file" at bounding box center [249, 244] width 41 height 32
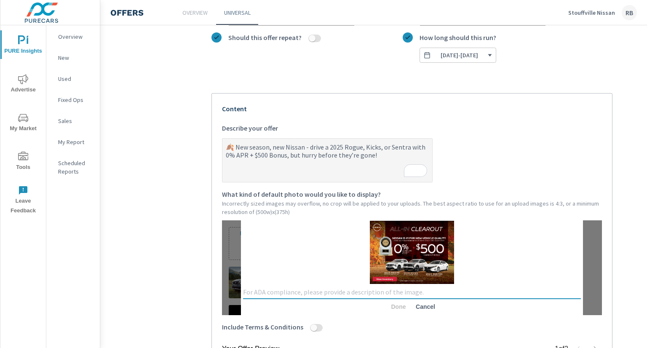
click at [305, 293] on textarea at bounding box center [412, 292] width 338 height 8
click at [395, 311] on span "Done" at bounding box center [399, 307] width 20 height 8
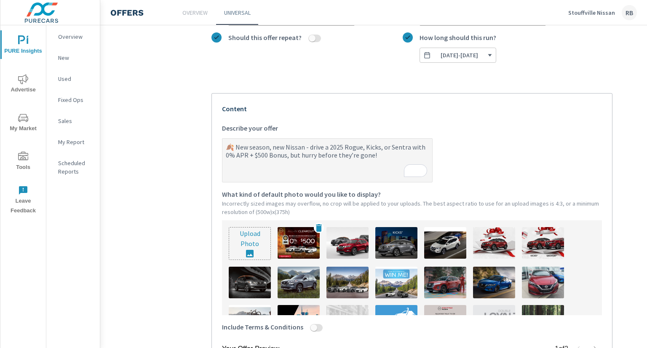
click at [296, 239] on img at bounding box center [299, 243] width 42 height 32
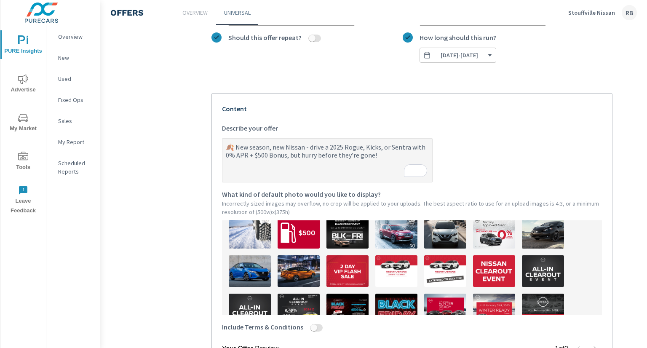
click at [316, 325] on label "Include Terms & Conditions" at bounding box center [412, 329] width 380 height 15
click at [316, 325] on button "Include Terms & Conditions" at bounding box center [314, 328] width 7 height 8
click at [315, 328] on input "Include Terms & Conditions" at bounding box center [314, 328] width 20 height 8
click at [314, 330] on input "Include Terms & Conditions" at bounding box center [319, 328] width 20 height 8
click at [314, 330] on input "Include Terms & Conditions" at bounding box center [314, 328] width 20 height 8
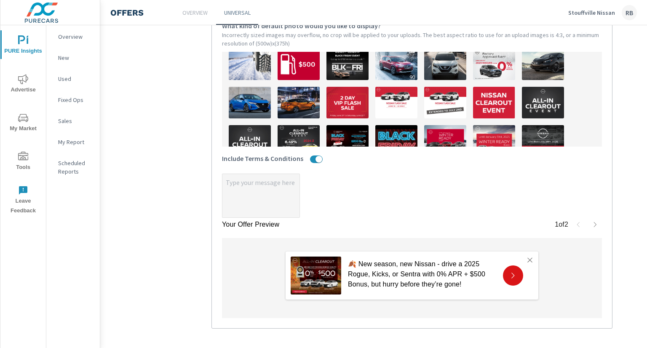
click at [265, 204] on textarea "x" at bounding box center [261, 196] width 77 height 42
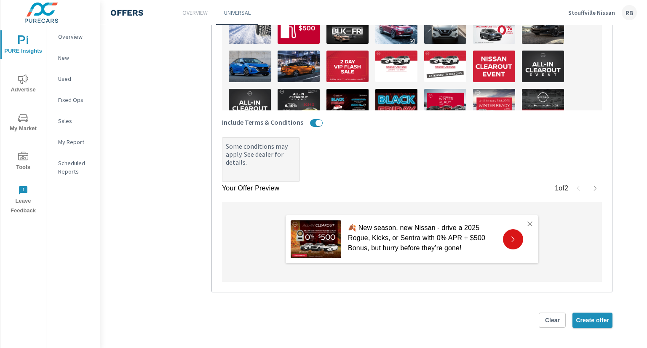
click at [589, 313] on button "Create offer" at bounding box center [593, 320] width 40 height 15
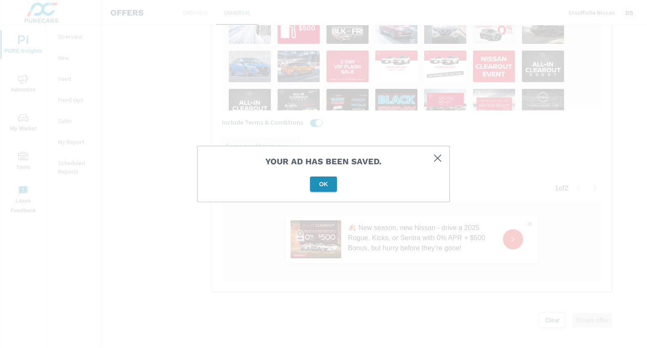
click at [320, 183] on span "OK" at bounding box center [324, 184] width 20 height 8
